Goal: Understand process/instructions: Learn about a topic

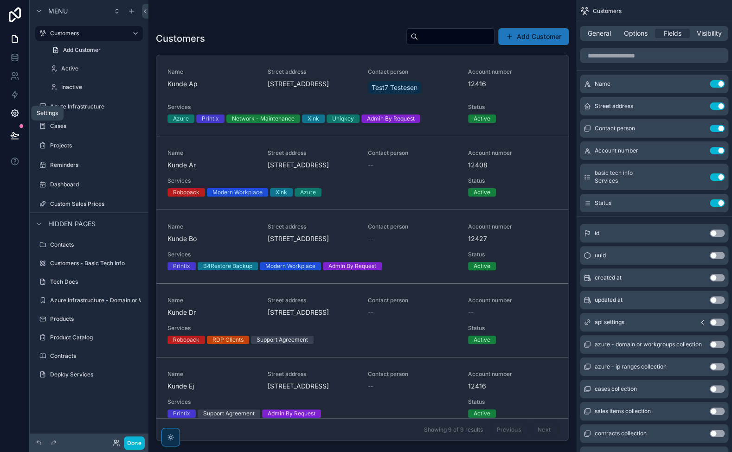
drag, startPoint x: 14, startPoint y: 116, endPoint x: 20, endPoint y: 110, distance: 8.9
click at [14, 116] on icon at bounding box center [14, 113] width 7 height 7
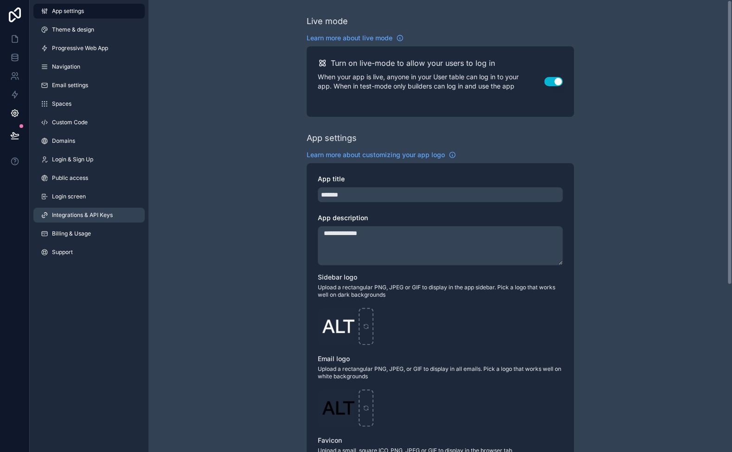
click at [110, 210] on link "Integrations & API Keys" at bounding box center [88, 215] width 111 height 15
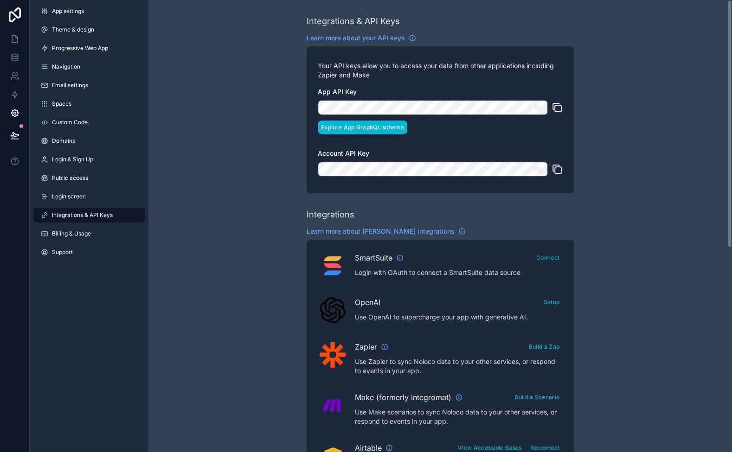
click at [362, 131] on button "Explore App GraphQL schema" at bounding box center [363, 127] width 90 height 13
click at [186, 220] on div "Integrations & API Keys Learn more about your API keys Your API keys allow you …" at bounding box center [440, 413] width 584 height 827
click at [12, 55] on icon at bounding box center [15, 57] width 6 height 4
